Goal: Information Seeking & Learning: Learn about a topic

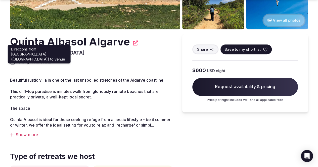
scroll to position [126, 0]
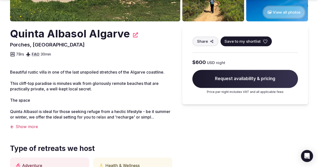
click at [33, 129] on div "Show more" at bounding box center [91, 127] width 162 height 6
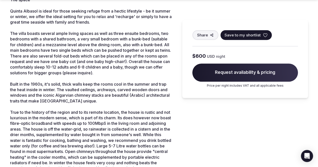
scroll to position [276, 0]
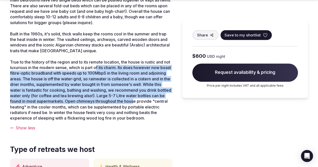
drag, startPoint x: 119, startPoint y: 77, endPoint x: 116, endPoint y: 116, distance: 39.3
click at [116, 116] on span "True to the history of the region and to its remote location, the house is rust…" at bounding box center [90, 90] width 161 height 61
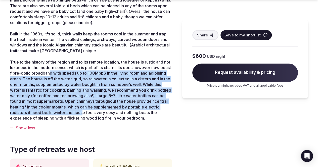
drag, startPoint x: 104, startPoint y: 131, endPoint x: 95, endPoint y: 87, distance: 45.4
click at [95, 87] on span "True to the history of the region and to its remote location, the house is rust…" at bounding box center [90, 90] width 161 height 61
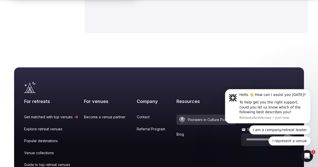
scroll to position [2009, 0]
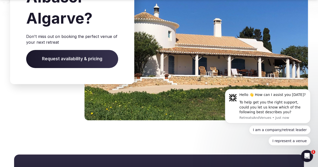
scroll to position [1909, 0]
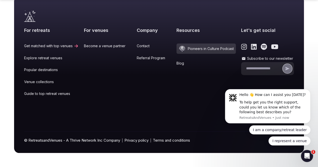
scroll to position [2336, 0]
